Goal: Task Accomplishment & Management: Use online tool/utility

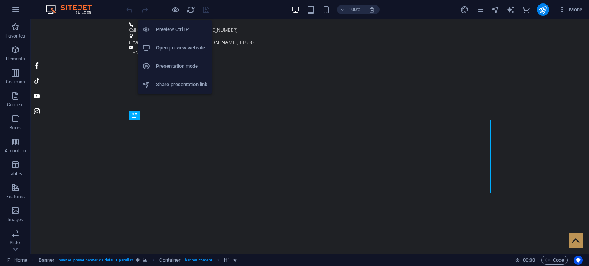
click at [174, 49] on h6 "Open preview website" at bounding box center [181, 47] width 51 height 9
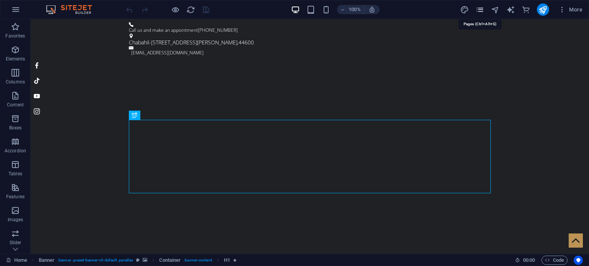
click at [478, 11] on icon "pages" at bounding box center [479, 9] width 9 height 9
click at [480, 11] on icon "pages" at bounding box center [479, 9] width 9 height 9
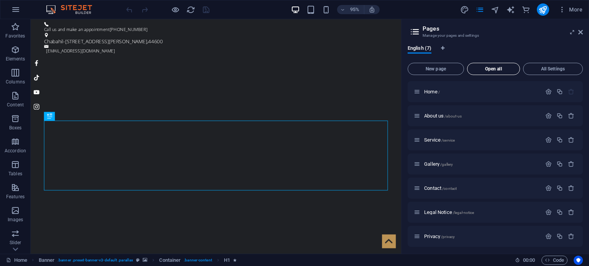
click at [491, 70] on span "Open all" at bounding box center [493, 69] width 46 height 5
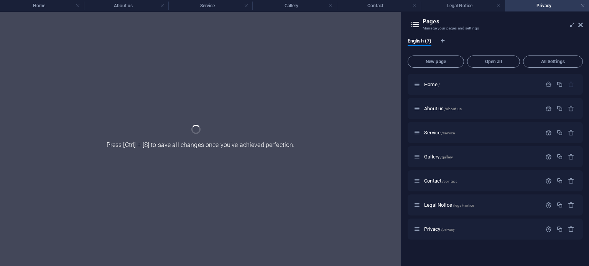
click at [582, 27] on aside "Pages Manage your pages and settings English (7) New page Open all All Settings…" at bounding box center [495, 139] width 188 height 254
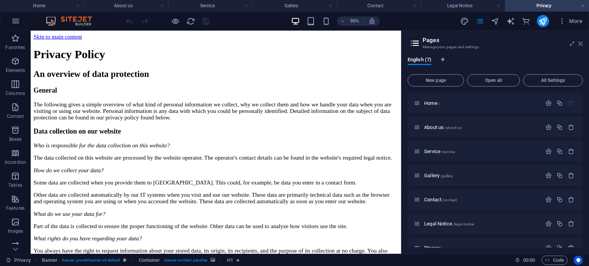
click at [580, 44] on icon at bounding box center [580, 44] width 5 height 6
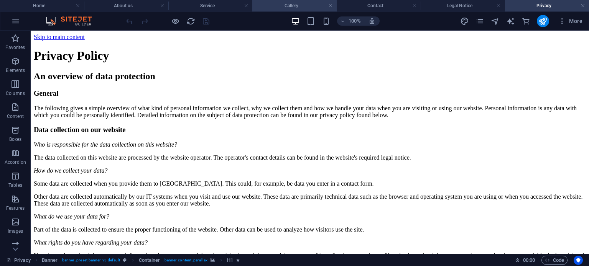
click at [287, 6] on h4 "Gallery" at bounding box center [294, 6] width 84 height 8
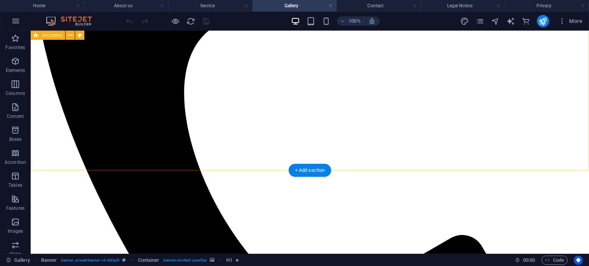
scroll to position [2137, 0]
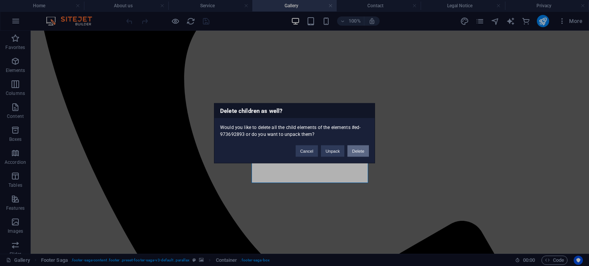
click at [357, 152] on button "Delete" at bounding box center [357, 150] width 21 height 11
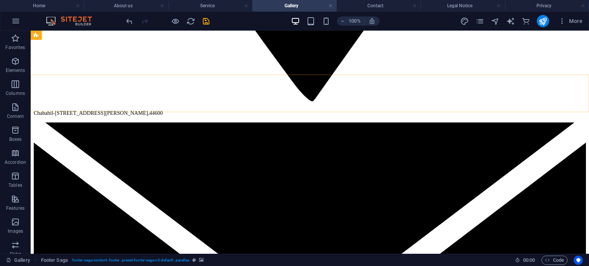
scroll to position [1320, 0]
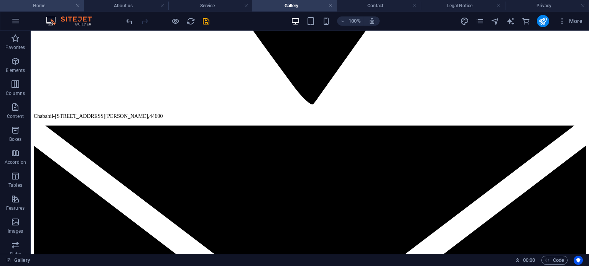
click at [40, 7] on h4 "Home" at bounding box center [42, 6] width 84 height 8
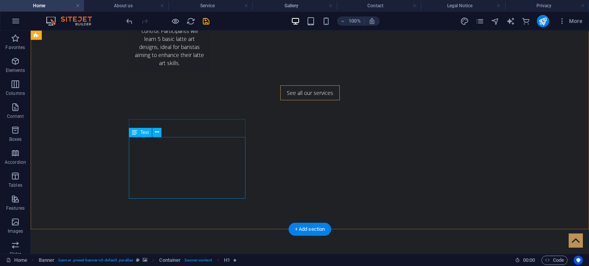
scroll to position [1753, 0]
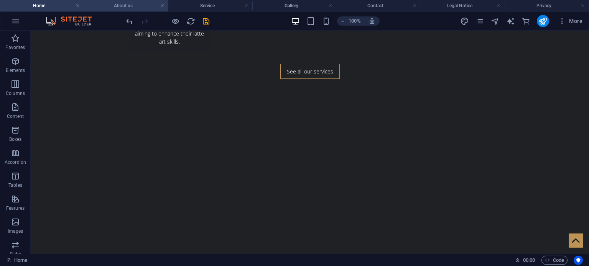
click at [124, 9] on h4 "About us" at bounding box center [126, 6] width 84 height 8
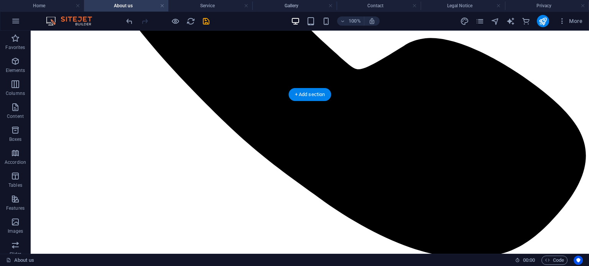
scroll to position [291, 0]
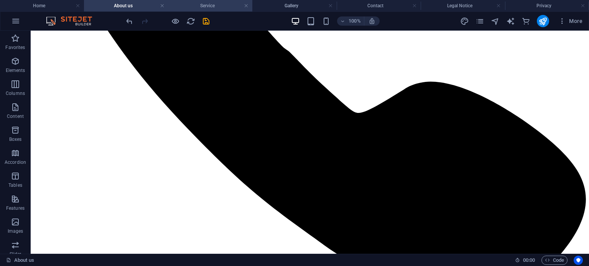
click at [221, 4] on h4 "Service" at bounding box center [210, 6] width 84 height 8
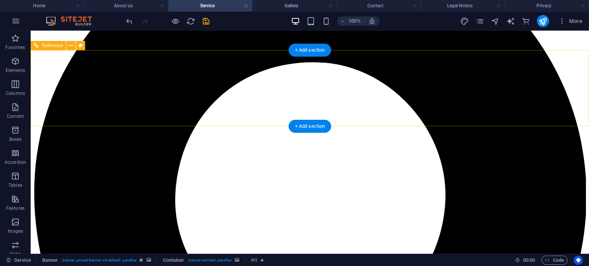
scroll to position [566, 0]
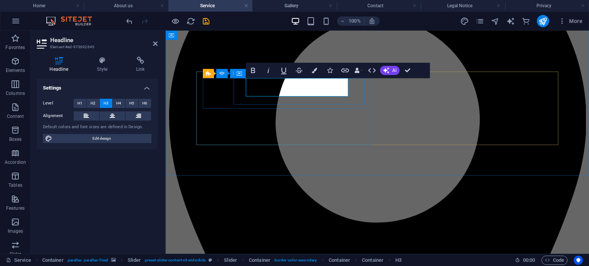
scroll to position [31, 0]
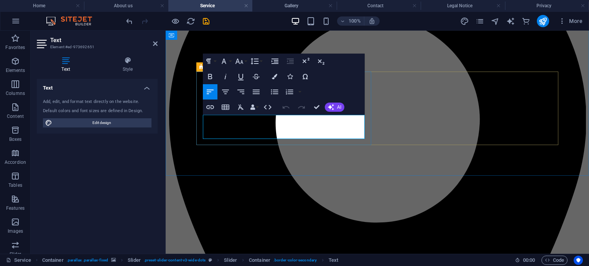
drag, startPoint x: 228, startPoint y: 136, endPoint x: 203, endPoint y: 120, distance: 29.4
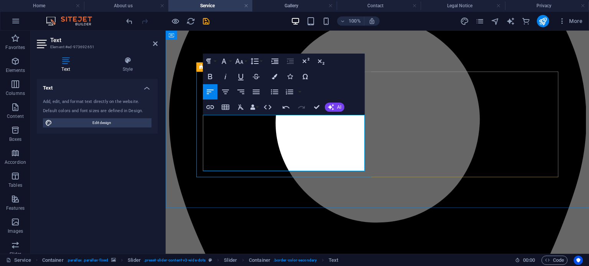
scroll to position [2696, 0]
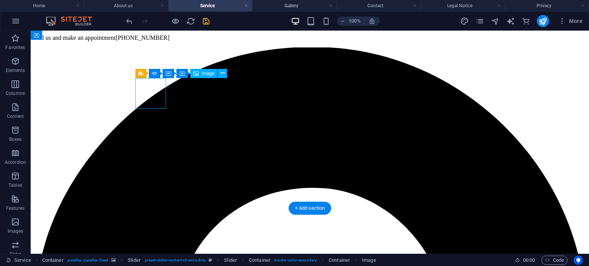
select select "px"
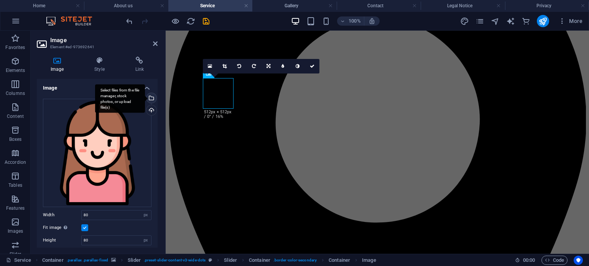
click at [150, 98] on div "Select files from the file manager, stock photos, or upload file(s)" at bounding box center [150, 98] width 11 height 11
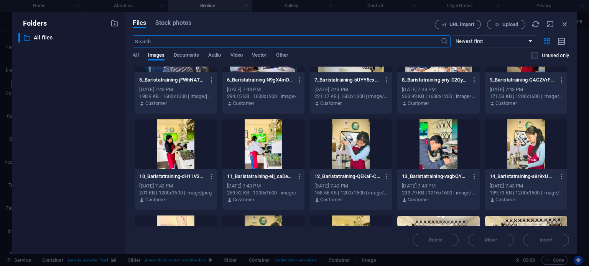
scroll to position [943, 0]
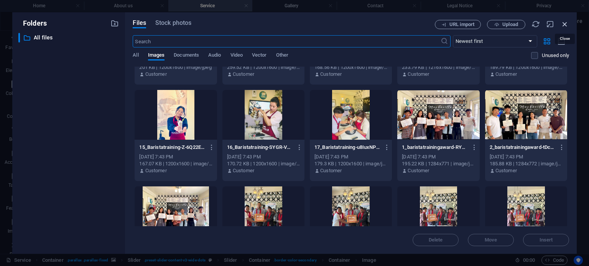
click at [564, 25] on icon "button" at bounding box center [564, 24] width 8 height 8
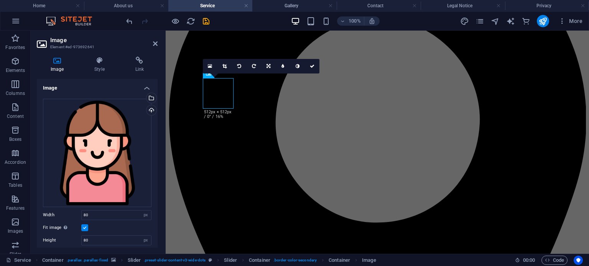
click at [155, 45] on icon at bounding box center [155, 44] width 5 height 6
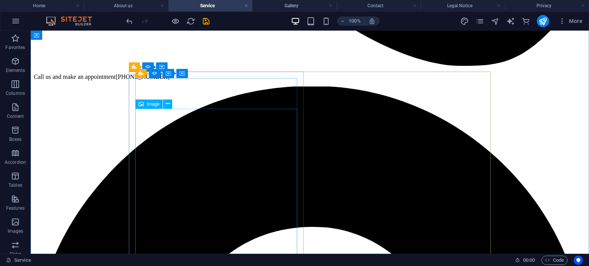
scroll to position [503, 0]
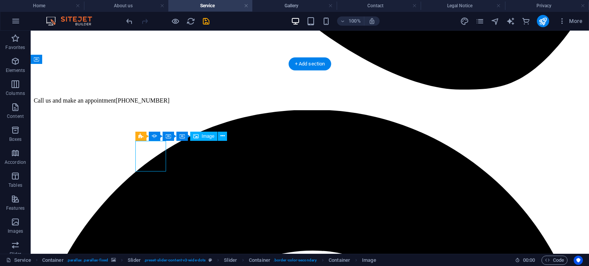
select select "px"
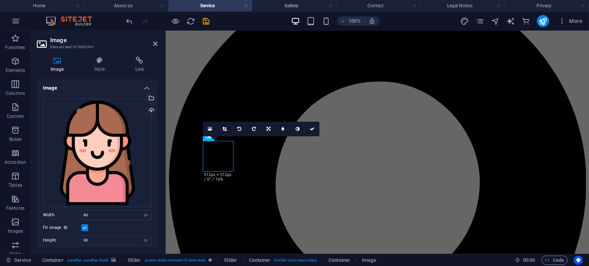
click at [152, 43] on h2 "Image" at bounding box center [103, 40] width 107 height 7
click at [155, 46] on icon at bounding box center [155, 44] width 5 height 6
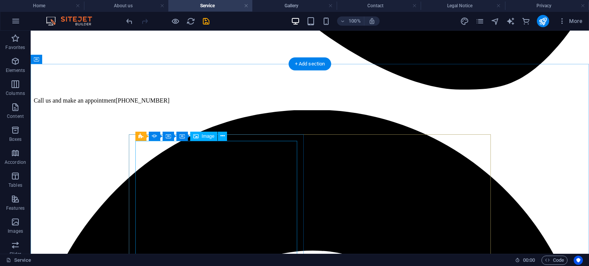
scroll to position [628, 0]
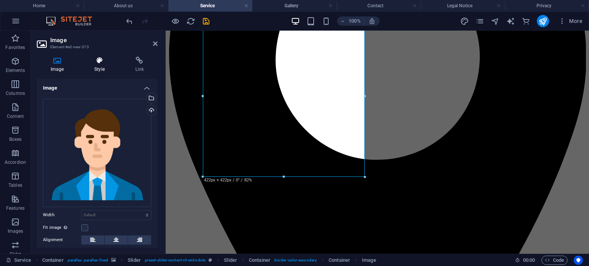
click at [99, 58] on icon at bounding box center [99, 61] width 38 height 8
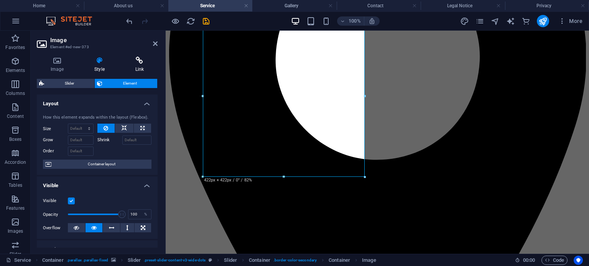
click at [139, 60] on icon at bounding box center [139, 61] width 36 height 8
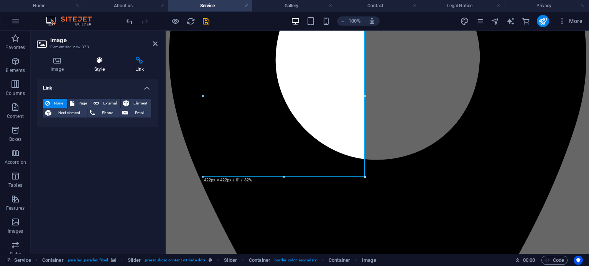
click at [103, 60] on icon at bounding box center [99, 61] width 38 height 8
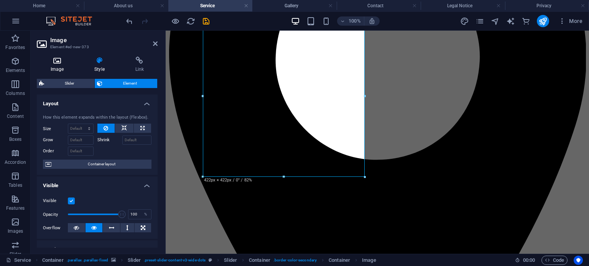
click at [61, 63] on icon at bounding box center [57, 61] width 41 height 8
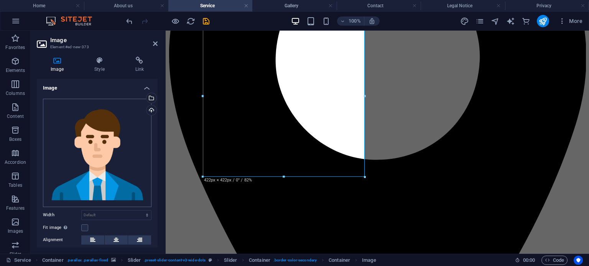
scroll to position [57, 0]
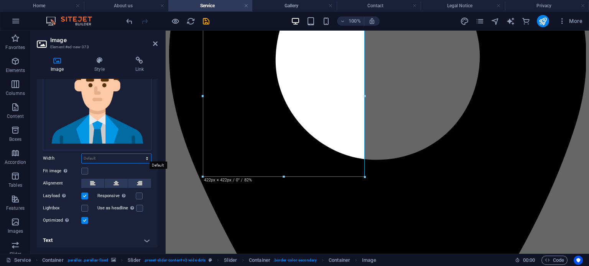
click at [92, 156] on select "Default auto px rem % em vh vw" at bounding box center [116, 158] width 69 height 9
select select "px"
click at [139, 154] on select "Default auto px rem % em vh vw" at bounding box center [116, 158] width 69 height 9
type input "80"
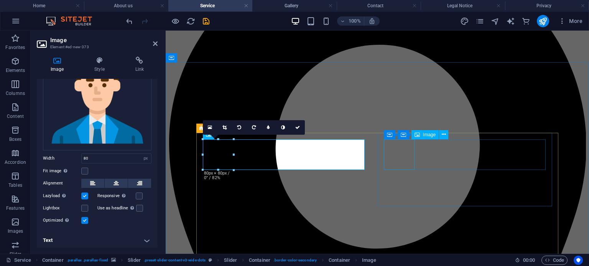
scroll to position [503, 0]
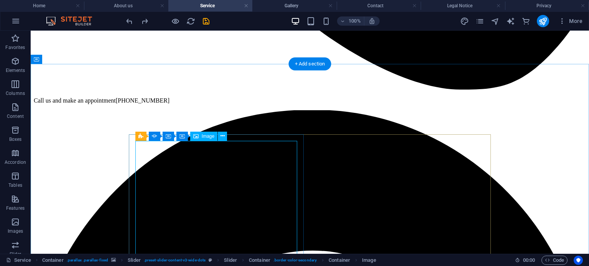
scroll to position [566, 0]
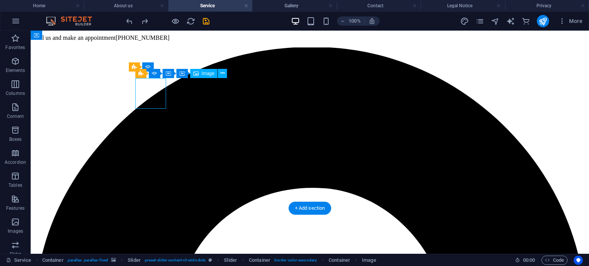
select select "px"
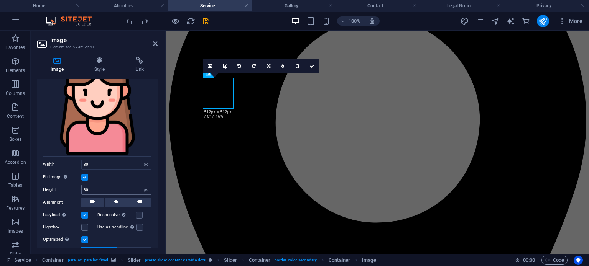
scroll to position [63, 0]
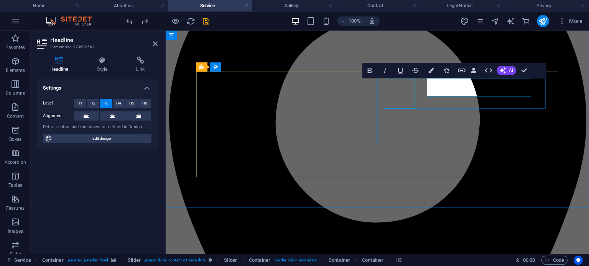
click at [382, 95] on div at bounding box center [382, 95] width 0 height 0
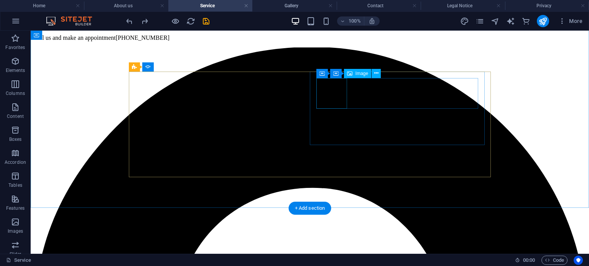
select select "px"
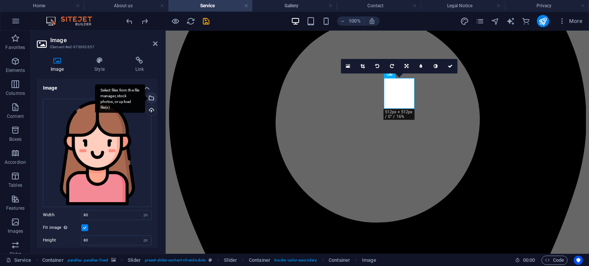
click at [145, 98] on div "Select files from the file manager, stock photos, or upload file(s)" at bounding box center [120, 98] width 50 height 29
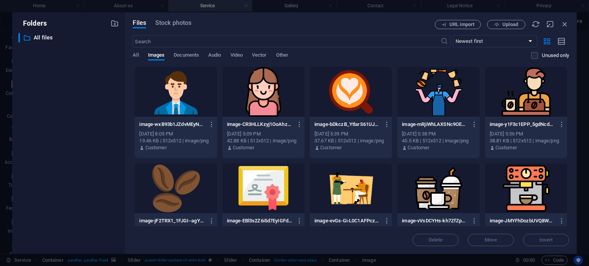
click at [179, 100] on div at bounding box center [176, 92] width 82 height 50
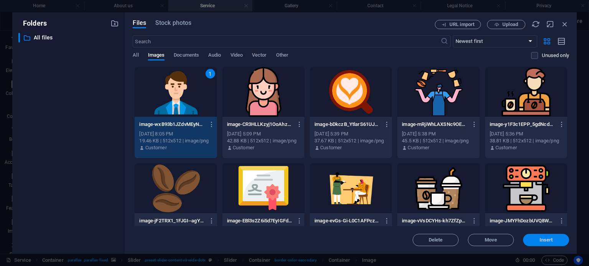
click at [546, 239] on span "Insert" at bounding box center [545, 240] width 13 height 5
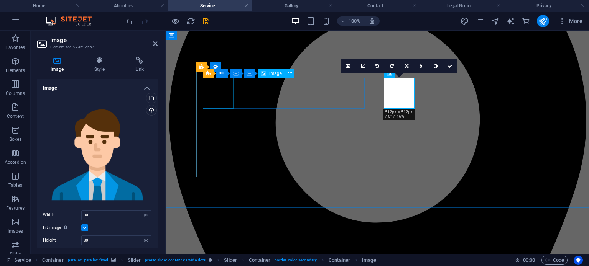
select select "px"
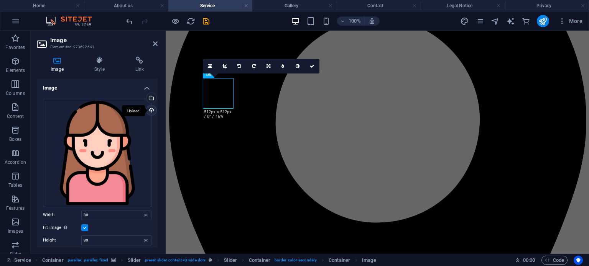
click at [148, 108] on div "Upload" at bounding box center [150, 110] width 11 height 11
click at [145, 98] on div "Select files from the file manager, stock photos, or upload file(s)" at bounding box center [120, 98] width 50 height 29
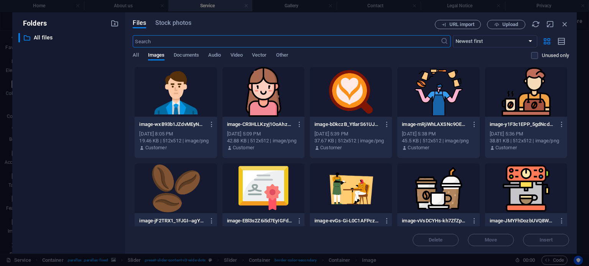
click at [159, 95] on div at bounding box center [176, 92] width 82 height 50
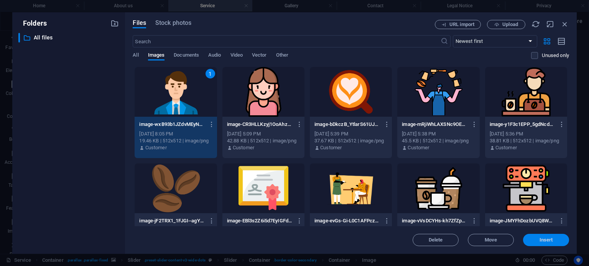
click at [540, 241] on span "Insert" at bounding box center [545, 240] width 13 height 5
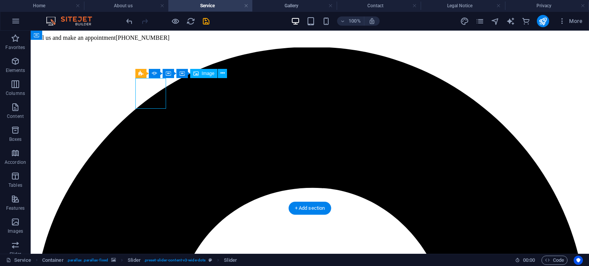
select select "px"
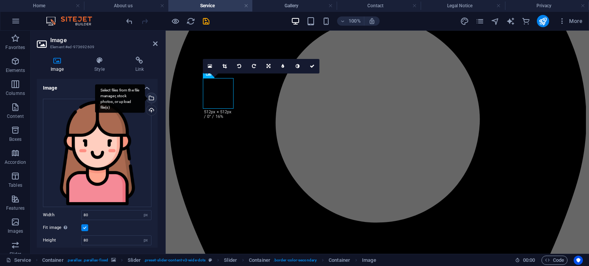
click at [150, 100] on div "Select files from the file manager, stock photos, or upload file(s)" at bounding box center [150, 98] width 11 height 11
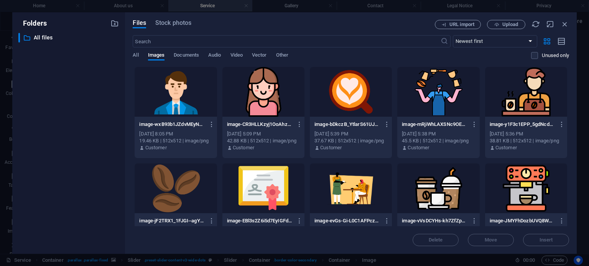
click at [175, 90] on div at bounding box center [176, 92] width 82 height 50
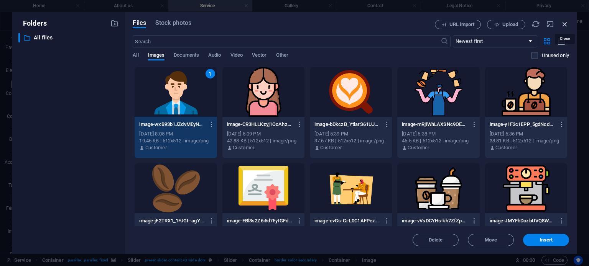
click at [568, 25] on icon "button" at bounding box center [564, 24] width 8 height 8
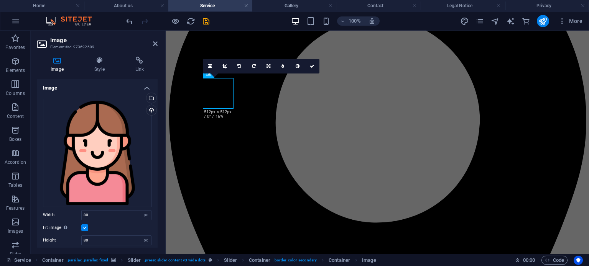
drag, startPoint x: 259, startPoint y: 199, endPoint x: 286, endPoint y: 191, distance: 27.9
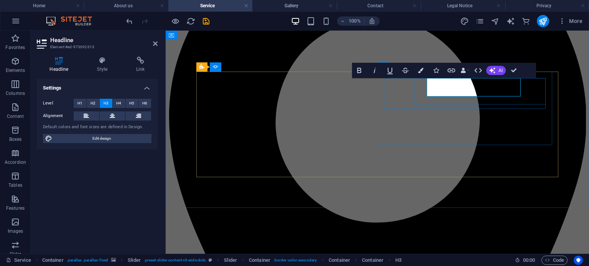
scroll to position [0, 2]
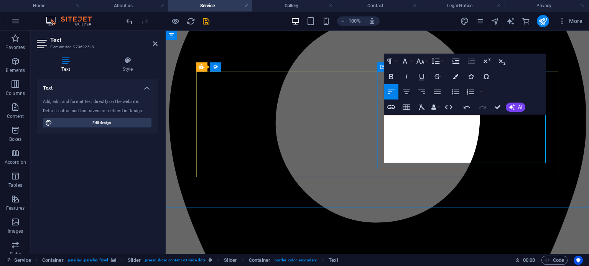
scroll to position [2140, 0]
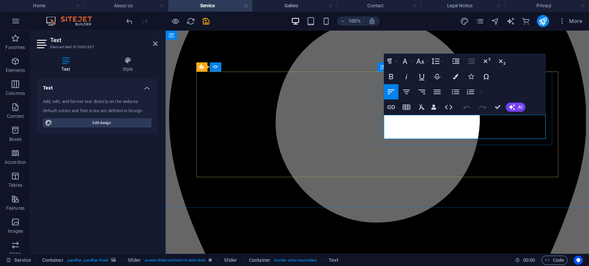
drag, startPoint x: 444, startPoint y: 133, endPoint x: 378, endPoint y: 117, distance: 67.5
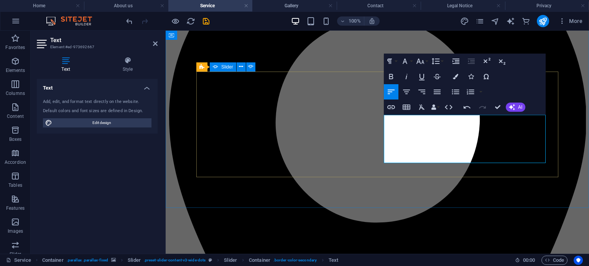
scroll to position [2049, 0]
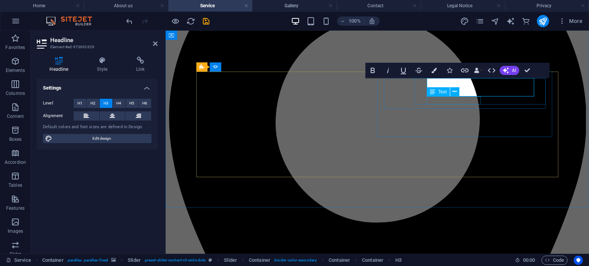
scroll to position [7, 0]
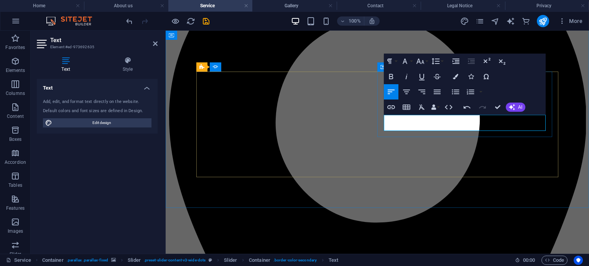
scroll to position [592, 6]
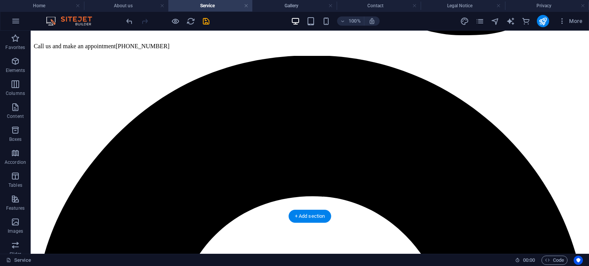
scroll to position [494, 0]
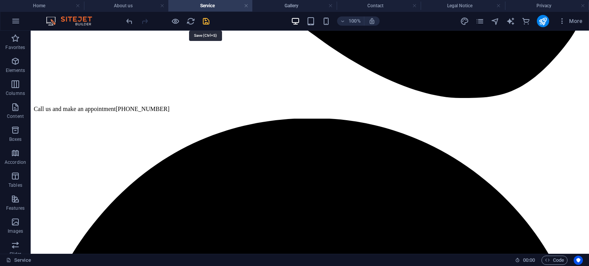
click at [205, 24] on icon "save" at bounding box center [206, 21] width 9 height 9
